Goal: Information Seeking & Learning: Learn about a topic

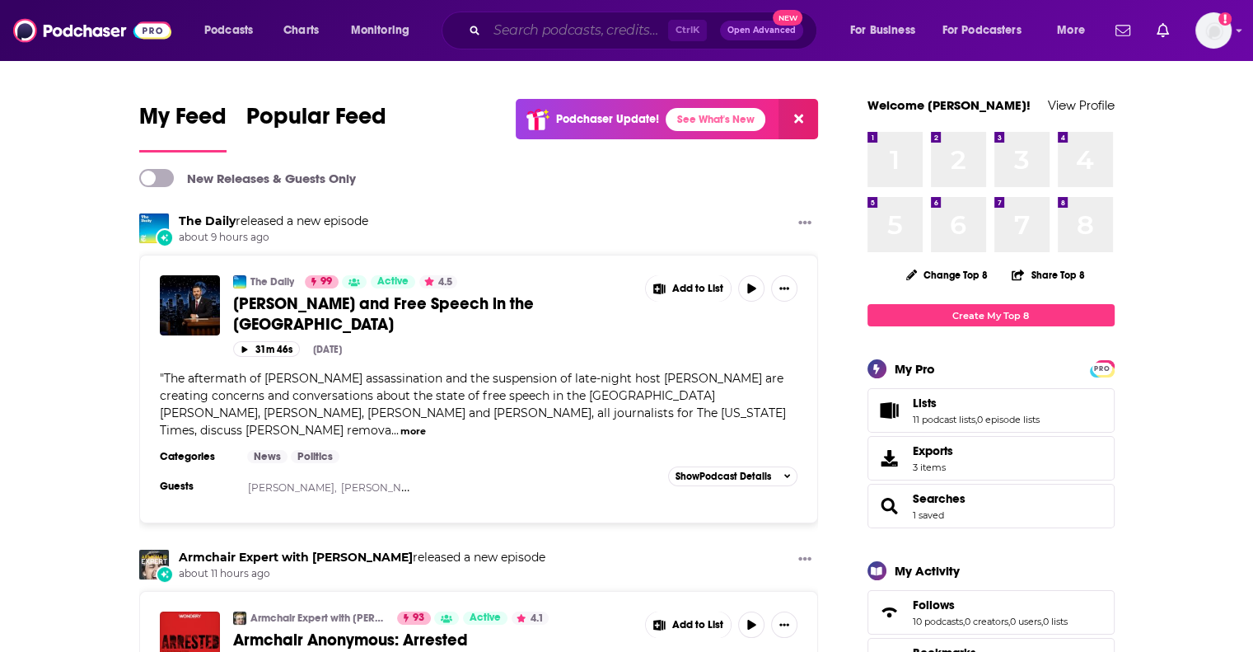
click at [636, 25] on input "Search podcasts, credits, & more..." at bounding box center [577, 30] width 181 height 26
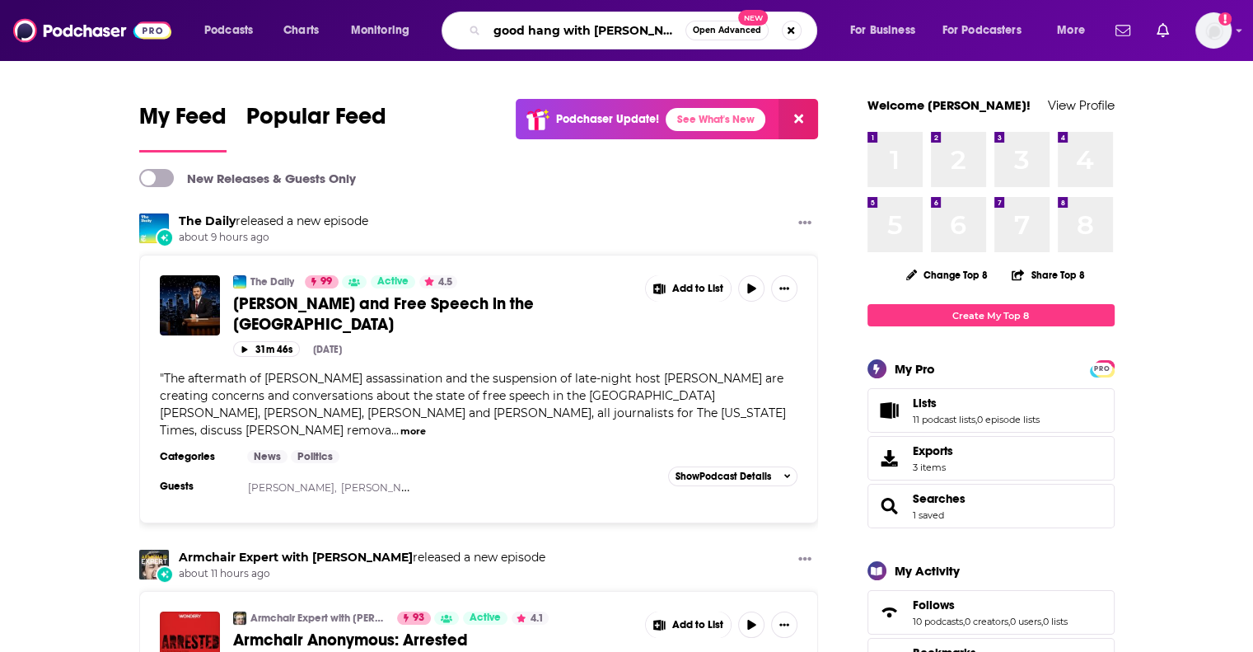
type input "good hang with [PERSON_NAME]"
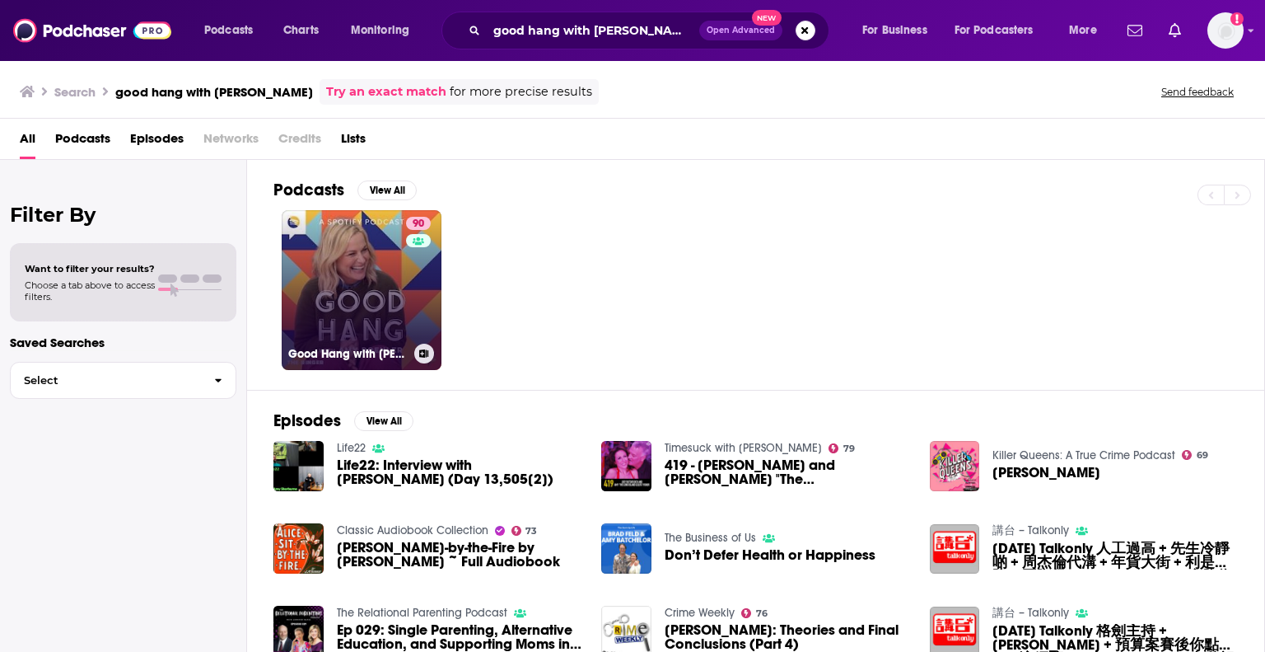
click at [323, 269] on link "90 Good Hang with [PERSON_NAME]" at bounding box center [362, 290] width 160 height 160
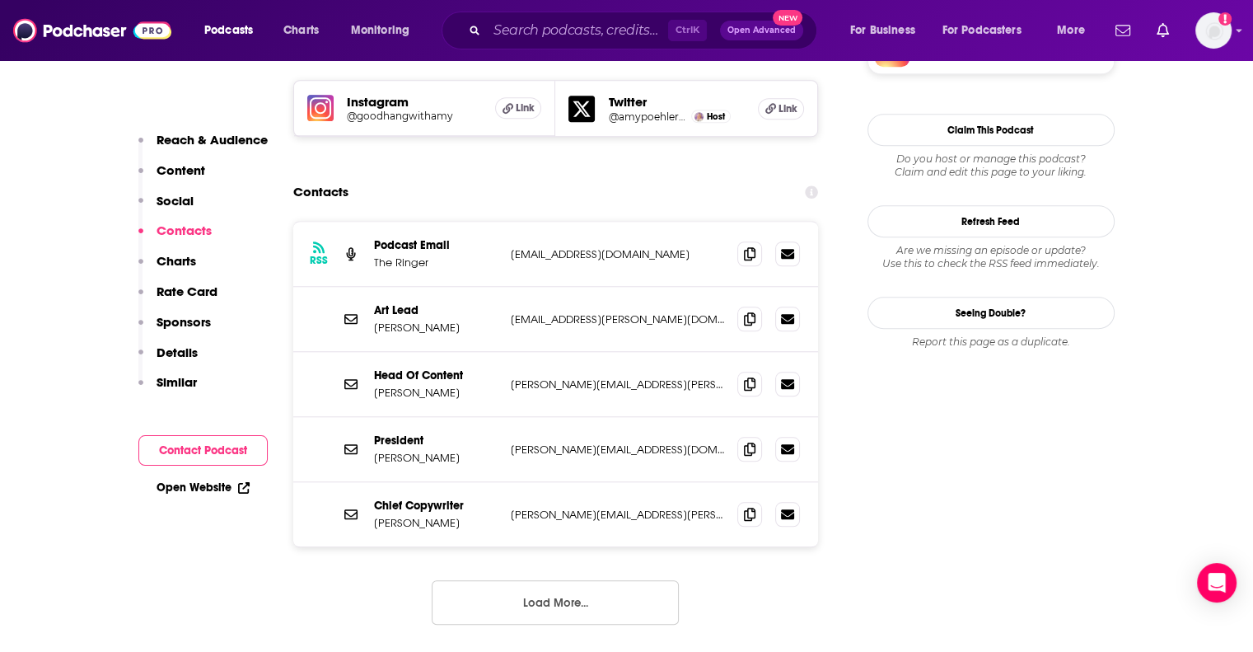
scroll to position [1483, 0]
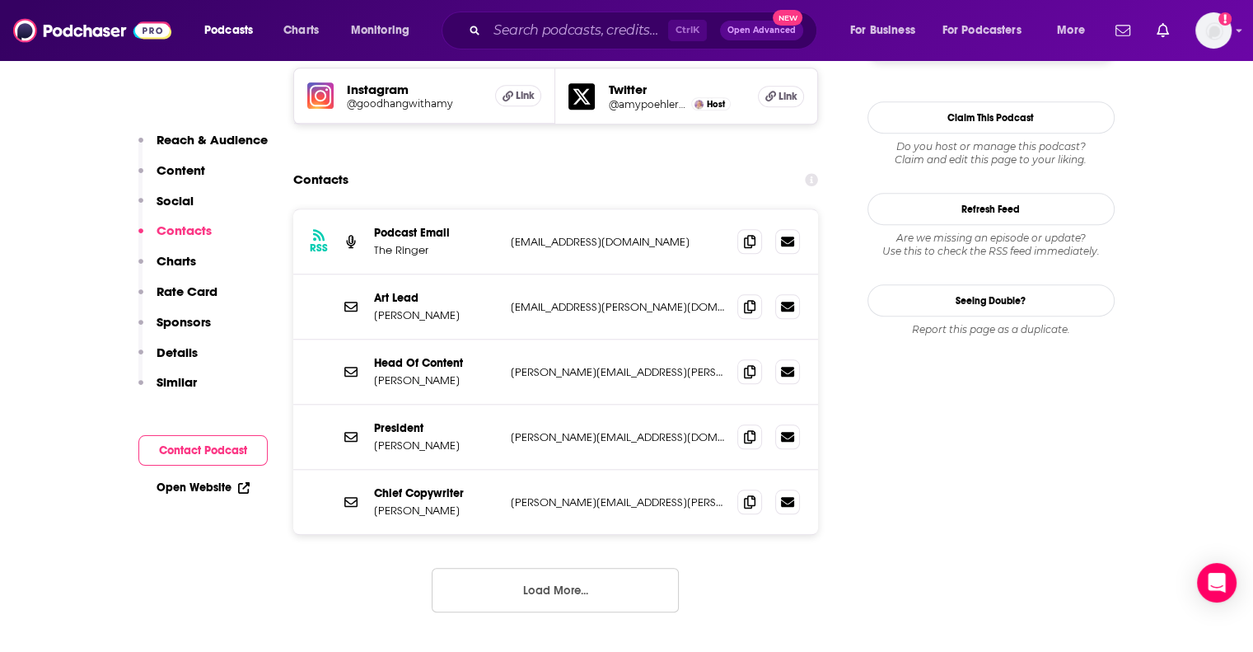
click at [540, 568] on button "Load More..." at bounding box center [555, 590] width 247 height 44
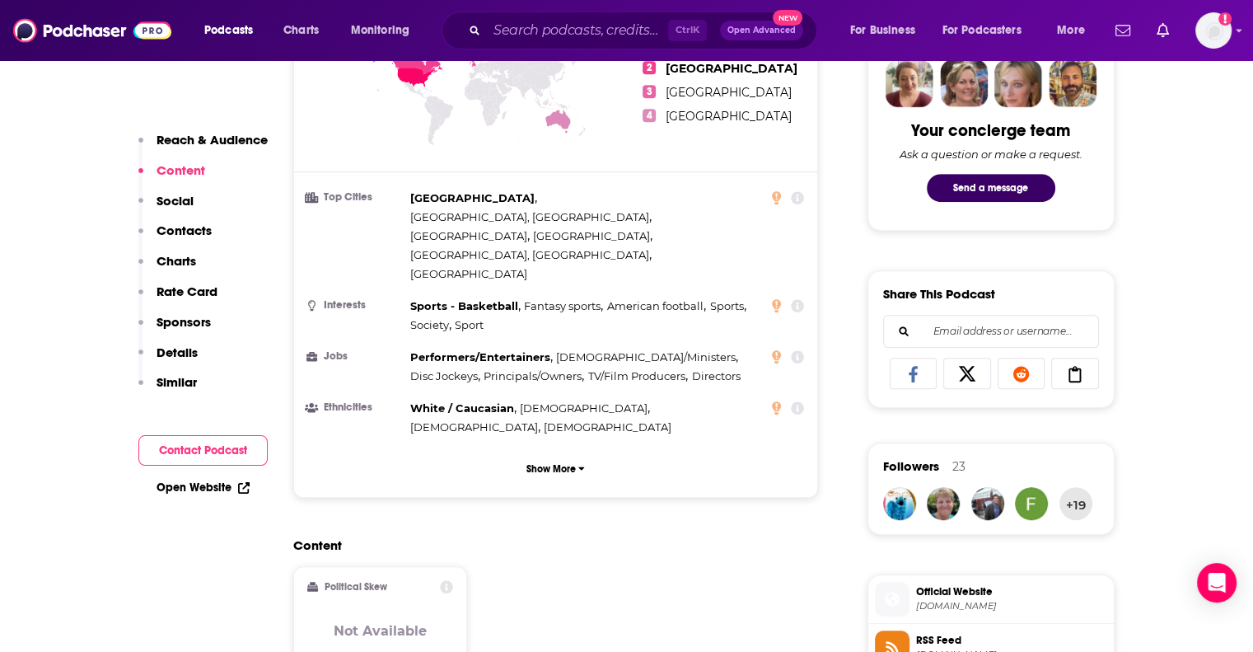
scroll to position [0, 0]
